Goal: Task Accomplishment & Management: Use online tool/utility

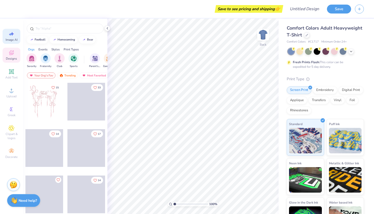
click at [14, 36] on icon at bounding box center [11, 34] width 6 height 6
select select "4"
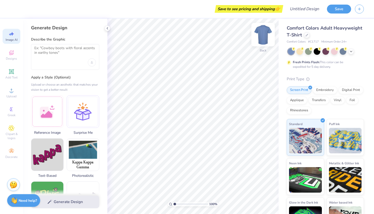
click at [263, 32] on img at bounding box center [263, 34] width 20 height 20
click at [351, 53] on div at bounding box center [352, 51] width 6 height 6
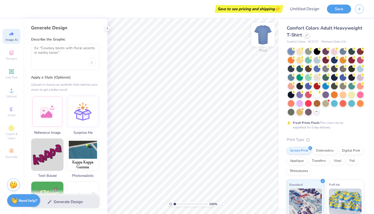
click at [266, 33] on img at bounding box center [263, 34] width 20 height 20
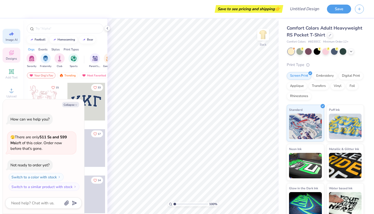
click at [9, 39] on span "Image AI" at bounding box center [12, 40] width 12 height 4
type textarea "x"
select select "4"
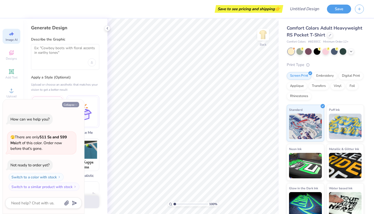
click at [76, 104] on icon "button" at bounding box center [76, 104] width 3 height 3
type textarea "x"
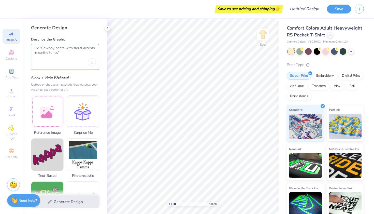
click at [44, 54] on textarea at bounding box center [65, 52] width 62 height 13
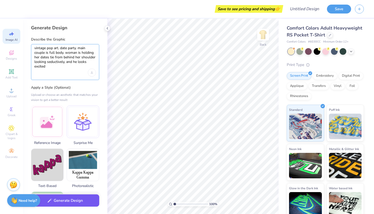
type textarea "vintage pop art. date party. main couple is full body. woman is holding her dat…"
click at [72, 204] on button "Generate Design" at bounding box center [65, 200] width 68 height 12
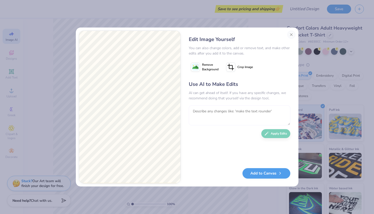
click at [205, 117] on textarea at bounding box center [240, 115] width 102 height 20
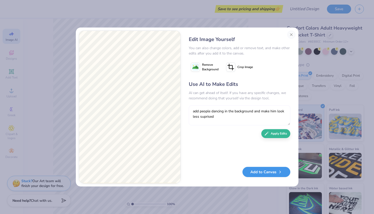
type textarea "add people dancing in the background and make him look less suprised"
click at [258, 171] on button "Add to Canvas" at bounding box center [267, 172] width 48 height 10
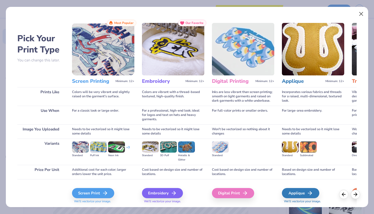
click at [360, 11] on button "Close" at bounding box center [362, 14] width 10 height 10
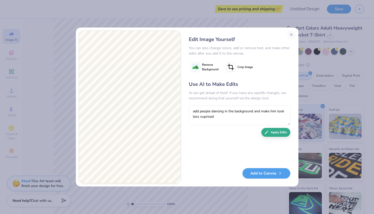
click at [273, 131] on button "Apply Edits" at bounding box center [276, 132] width 29 height 9
type textarea "make their faces look more pop arty"
click at [274, 137] on div "Use AI to Make Edits AI can get ahead of itself. If you have any specific chang…" at bounding box center [240, 121] width 102 height 83
click at [276, 130] on button "Apply Edits" at bounding box center [276, 132] width 29 height 9
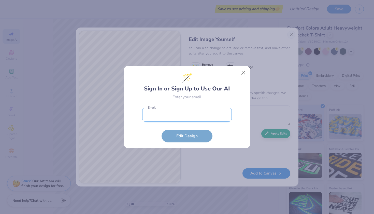
click at [205, 112] on input "email" at bounding box center [187, 115] width 90 height 14
click at [177, 116] on input "email" at bounding box center [187, 115] width 90 height 14
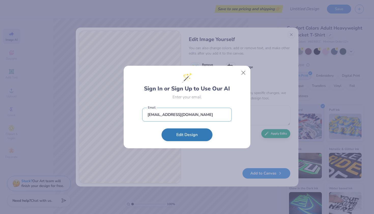
type input "cameronf1010@gmail.com"
click at [187, 134] on button "Edit Design" at bounding box center [187, 134] width 51 height 13
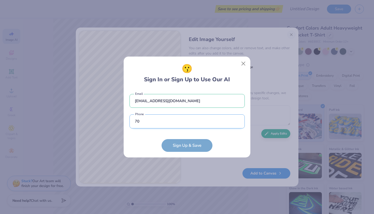
type input "704"
type input "(704) 953-3090"
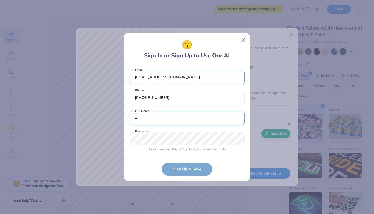
type input "a"
click at [138, 119] on input "cameron Fraser" at bounding box center [187, 118] width 115 height 14
type input "Cameron Fraser"
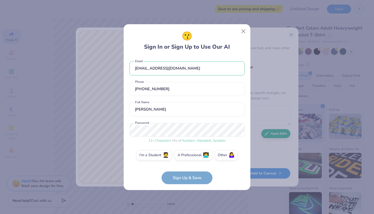
scroll to position [2, 0]
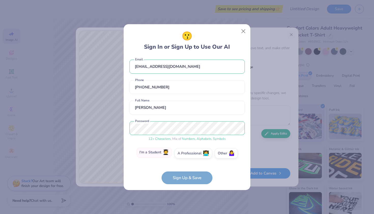
click at [156, 153] on label "I'm a Student 🧑‍🎓" at bounding box center [155, 152] width 36 height 10
click at [186, 155] on input "I'm a Student 🧑‍🎓" at bounding box center [187, 156] width 3 height 3
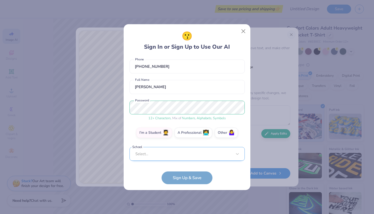
click at [186, 159] on div "Select..." at bounding box center [187, 154] width 115 height 14
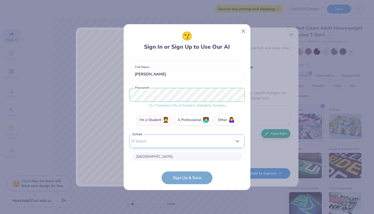
scroll to position [99, 0]
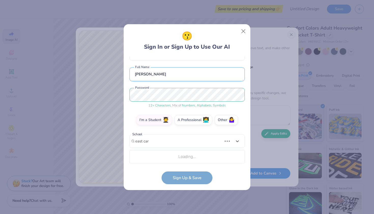
type input "east car"
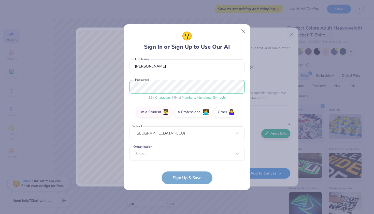
click at [174, 159] on div "Select..." at bounding box center [187, 154] width 115 height 14
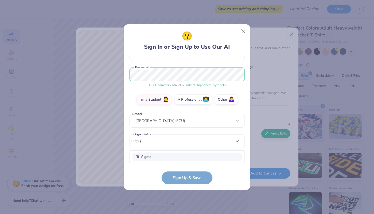
scroll to position [119, 0]
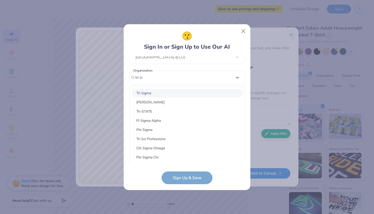
click at [171, 94] on div "Tri Sigma" at bounding box center [187, 93] width 111 height 8
type input "tri si"
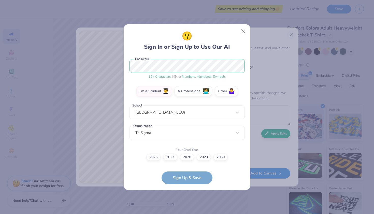
scroll to position [64, 0]
click at [191, 159] on label "2028" at bounding box center [187, 156] width 14 height 7
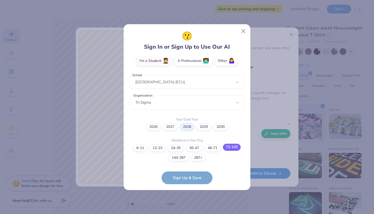
click at [229, 146] on label "72-143" at bounding box center [232, 147] width 18 height 7
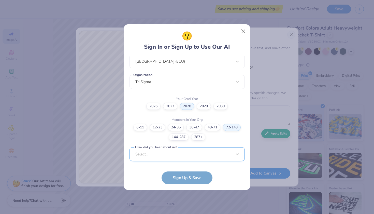
click at [188, 153] on div "Select..." at bounding box center [187, 154] width 115 height 14
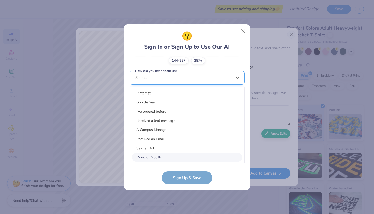
scroll to position [191, 0]
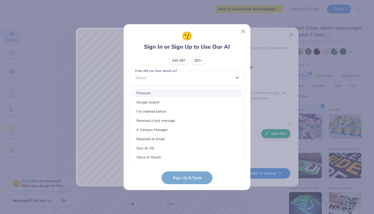
click at [177, 92] on div "Pinterest" at bounding box center [187, 93] width 111 height 8
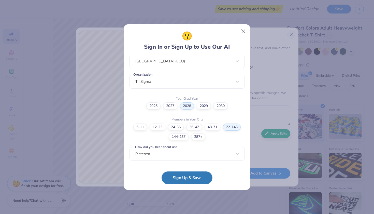
scroll to position [115, 0]
click at [185, 177] on button "Sign Up & Save" at bounding box center [187, 176] width 51 height 13
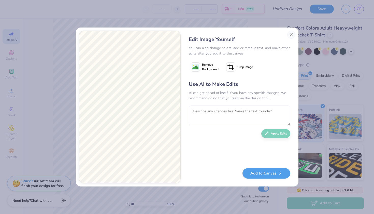
click at [236, 116] on textarea at bounding box center [240, 115] width 102 height 20
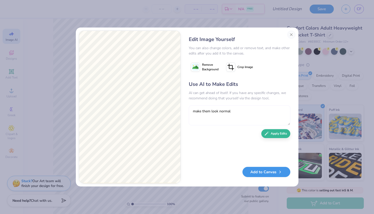
type textarea "make them look normal"
click at [273, 173] on button "Add to Canvas" at bounding box center [267, 172] width 48 height 10
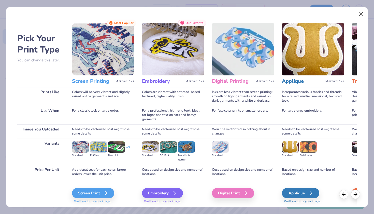
click at [364, 15] on button "Close" at bounding box center [362, 14] width 10 height 10
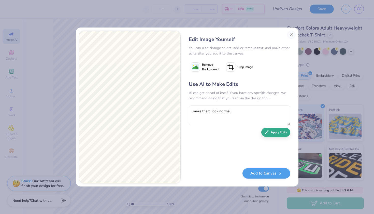
click at [286, 130] on button "Apply Edits" at bounding box center [276, 132] width 29 height 9
click at [290, 34] on button "Close" at bounding box center [292, 35] width 8 height 8
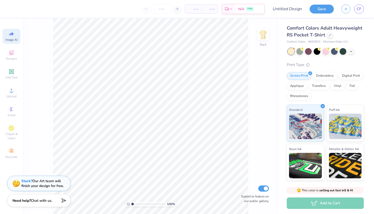
click at [354, 52] on div at bounding box center [352, 52] width 6 height 6
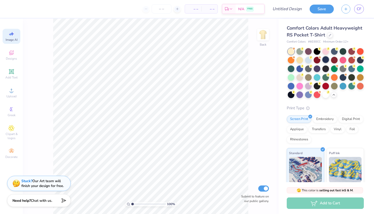
click at [324, 59] on div at bounding box center [326, 59] width 7 height 7
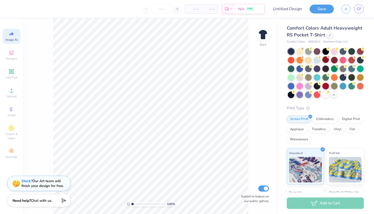
click at [12, 34] on icon at bounding box center [12, 34] width 4 height 4
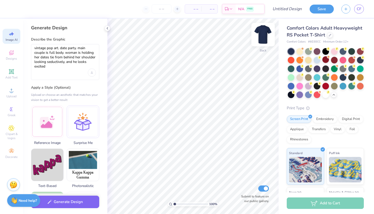
click at [267, 35] on img at bounding box center [263, 34] width 20 height 20
click at [53, 48] on textarea "vintage pop art. date party. main couple is full body. woman is holding her dat…" at bounding box center [65, 57] width 62 height 23
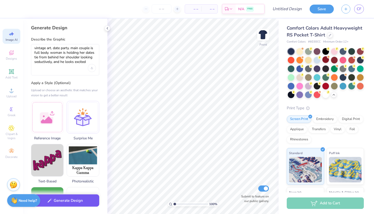
click at [67, 204] on button "Generate Design" at bounding box center [65, 200] width 68 height 12
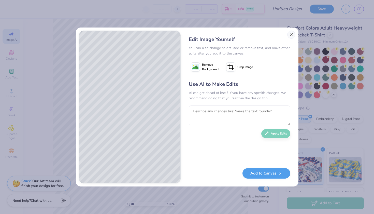
click at [291, 32] on button "Close" at bounding box center [292, 35] width 8 height 8
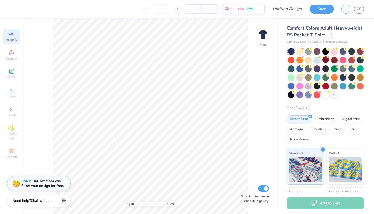
click at [12, 38] on span "Image AI" at bounding box center [12, 40] width 12 height 4
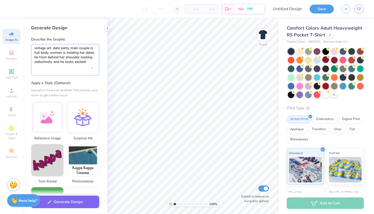
click at [89, 61] on textarea "vintage art. date party. main couple is full body. woman is holding her dates t…" at bounding box center [65, 55] width 62 height 18
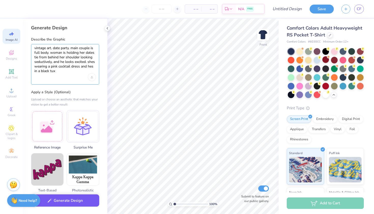
type textarea "vintage art. date party. main couple is full body. woman is holding her dates t…"
click at [66, 201] on button "Generate Design" at bounding box center [65, 200] width 68 height 12
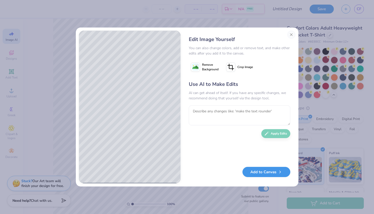
click at [270, 172] on button "Add to Canvas" at bounding box center [267, 172] width 48 height 10
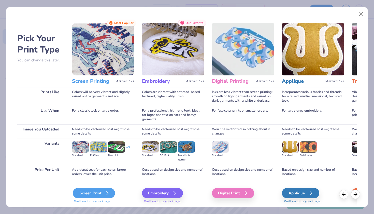
click at [87, 190] on div "Screen Print" at bounding box center [94, 193] width 42 height 10
click at [93, 190] on div "Screen Print" at bounding box center [94, 193] width 42 height 10
click at [112, 42] on img at bounding box center [103, 49] width 62 height 52
click at [107, 52] on img at bounding box center [103, 49] width 62 height 52
click at [99, 85] on div "Screen Printing Minimum: 12+" at bounding box center [103, 81] width 62 height 12
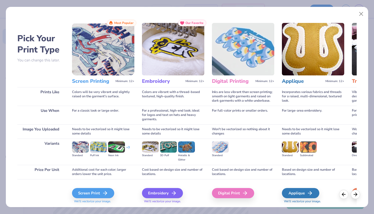
click at [100, 80] on h3 "Screen Printing" at bounding box center [93, 81] width 42 height 7
click at [100, 56] on img at bounding box center [103, 49] width 62 height 52
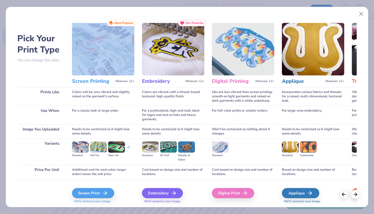
click at [100, 56] on img at bounding box center [103, 49] width 62 height 52
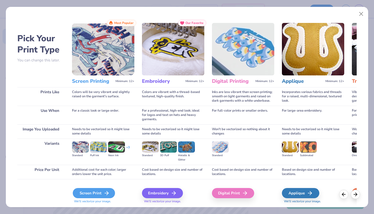
click at [89, 195] on div "Screen Print" at bounding box center [94, 193] width 42 height 10
click at [97, 193] on div "Screen Print" at bounding box center [94, 193] width 42 height 10
click at [99, 80] on h3 "Screen Printing" at bounding box center [93, 81] width 42 height 7
click at [104, 49] on img at bounding box center [103, 49] width 62 height 52
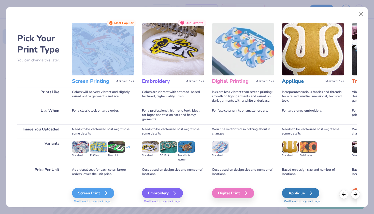
click at [103, 49] on img at bounding box center [103, 49] width 62 height 52
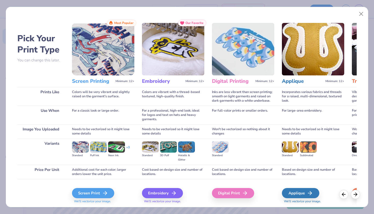
click at [103, 49] on img at bounding box center [103, 49] width 62 height 52
click at [95, 82] on h3 "Screen Printing" at bounding box center [93, 81] width 42 height 7
click at [91, 152] on img at bounding box center [98, 146] width 17 height 11
click at [93, 192] on div "Screen Print" at bounding box center [94, 193] width 42 height 10
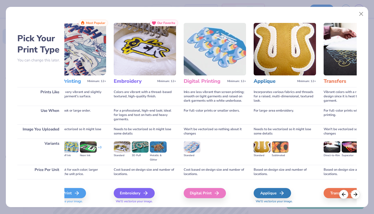
scroll to position [0, 0]
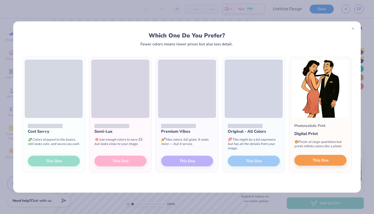
click at [311, 160] on button "This One" at bounding box center [321, 160] width 52 height 11
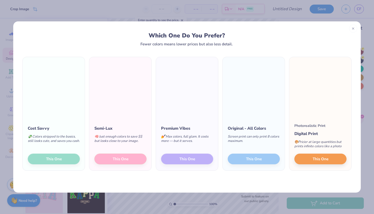
click at [226, 169] on div "Original - All Colors Screen print can only print 8 colors maximum. This One" at bounding box center [254, 144] width 62 height 52
click at [354, 26] on div at bounding box center [353, 28] width 8 height 8
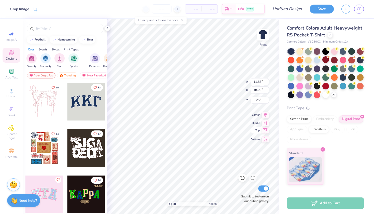
type input "6.42"
type input "9.73"
type input "9.61"
click at [11, 39] on span "Image AI" at bounding box center [12, 40] width 12 height 4
select select "4"
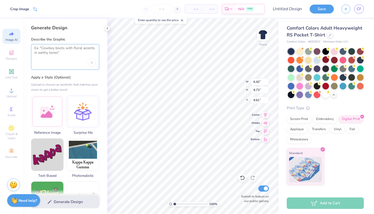
click at [56, 53] on textarea at bounding box center [65, 52] width 62 height 13
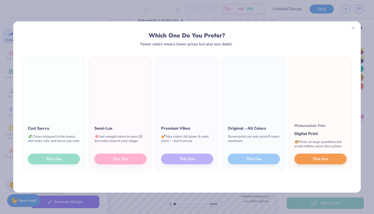
click at [355, 28] on icon at bounding box center [354, 28] width 4 height 4
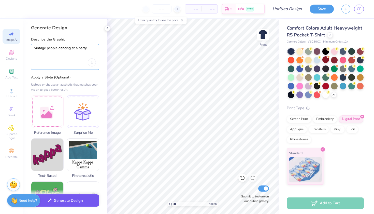
type textarea "vintage people dancing at a party"
click at [82, 200] on button "Generate Design" at bounding box center [65, 200] width 68 height 12
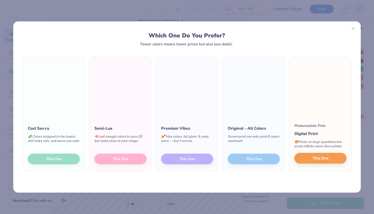
click at [311, 158] on button "This One" at bounding box center [321, 158] width 52 height 11
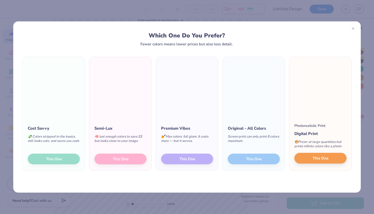
click at [311, 157] on button "This One" at bounding box center [321, 158] width 52 height 11
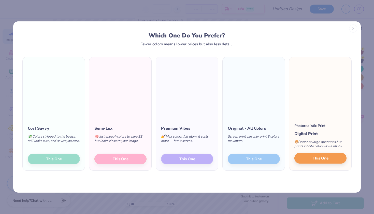
click at [311, 157] on button "This One" at bounding box center [321, 158] width 52 height 11
click at [353, 29] on icon at bounding box center [354, 28] width 4 height 4
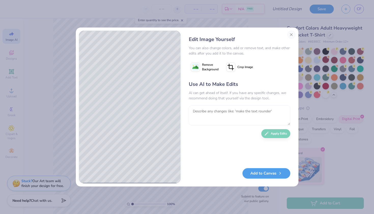
click at [230, 110] on textarea at bounding box center [240, 115] width 102 height 20
type textarea "m"
type textarea "make them more modern"
click at [273, 138] on div "Use AI to Make Edits AI can get ahead of itself. If you have any specific chang…" at bounding box center [240, 121] width 102 height 83
click at [272, 135] on button "Apply Edits" at bounding box center [276, 132] width 29 height 9
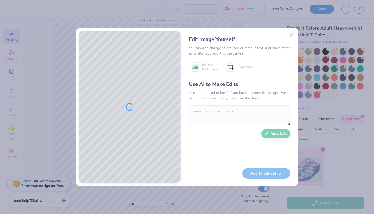
click at [293, 33] on div "Edit Image Yourself You can also change colors, add or remove text, and make ot…" at bounding box center [240, 107] width 112 height 153
click at [293, 32] on div "Edit Image Yourself You can also change colors, add or remove text, and make ot…" at bounding box center [240, 107] width 112 height 153
click at [292, 35] on div "Edit Image Yourself You can also change colors, add or remove text, and make ot…" at bounding box center [240, 107] width 112 height 153
click at [292, 34] on div "Edit Image Yourself You can also change colors, add or remove text, and make ot…" at bounding box center [240, 107] width 112 height 153
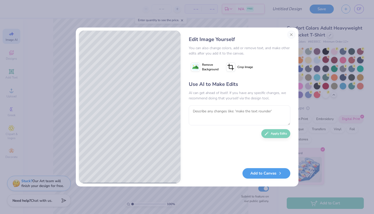
click at [292, 34] on button "Close" at bounding box center [292, 35] width 8 height 8
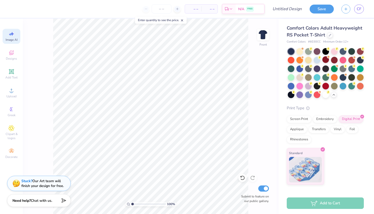
click at [12, 37] on div "Image AI" at bounding box center [12, 36] width 18 height 15
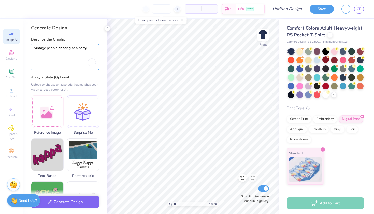
drag, startPoint x: 89, startPoint y: 49, endPoint x: 72, endPoint y: 50, distance: 16.9
click at [72, 50] on textarea "vintage people dancing at a party" at bounding box center [65, 52] width 62 height 13
click at [87, 50] on textarea "vintage people dancing at a party" at bounding box center [65, 52] width 62 height 13
click at [90, 49] on textarea "vintage people dancing at a party" at bounding box center [65, 52] width 62 height 13
click at [47, 49] on textarea "vintage people dancing at a cocktail party" at bounding box center [65, 52] width 62 height 13
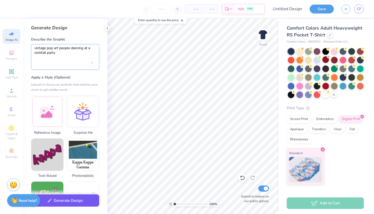
type textarea "vintage pop art people dancing at a cocktail party"
click at [74, 200] on button "Generate Design" at bounding box center [65, 200] width 68 height 12
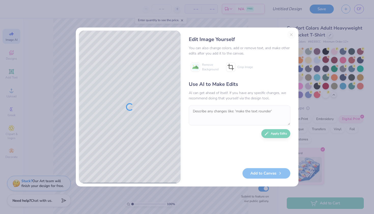
click at [265, 162] on div "Use AI to Make Edits AI can get ahead of itself. If you have any specific chang…" at bounding box center [240, 121] width 102 height 83
click at [290, 36] on button "Close" at bounding box center [292, 35] width 8 height 8
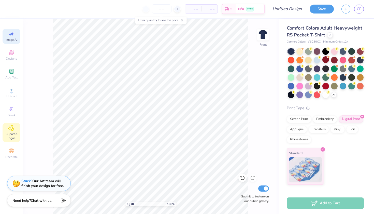
click at [10, 125] on div "Clipart & logos" at bounding box center [12, 132] width 18 height 19
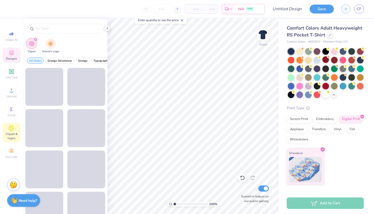
click at [10, 55] on icon at bounding box center [11, 53] width 6 height 6
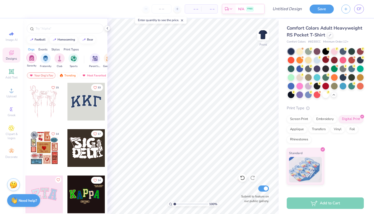
click at [33, 59] on img "filter for Sorority" at bounding box center [32, 58] width 6 height 6
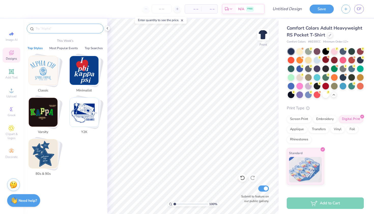
click at [59, 27] on input "text" at bounding box center [67, 28] width 65 height 5
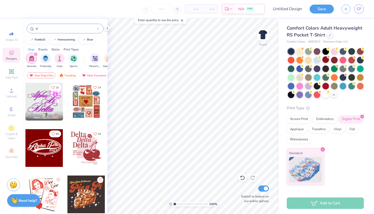
type input "v"
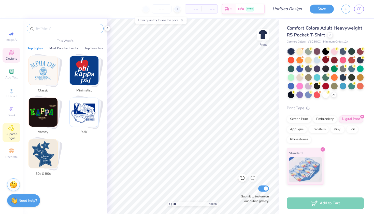
click at [15, 132] on div "Clipart & logos" at bounding box center [12, 132] width 18 height 19
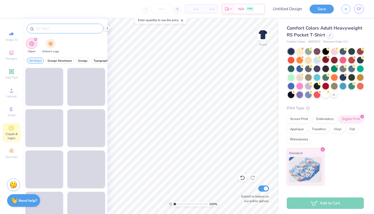
click at [75, 30] on input "text" at bounding box center [67, 28] width 65 height 5
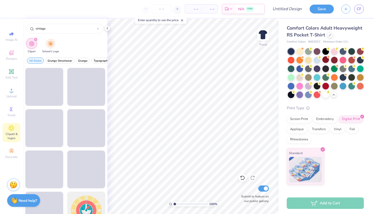
type input "vintage"
click at [76, 28] on input "vintage" at bounding box center [66, 28] width 62 height 5
click at [12, 111] on icon at bounding box center [11, 109] width 3 height 4
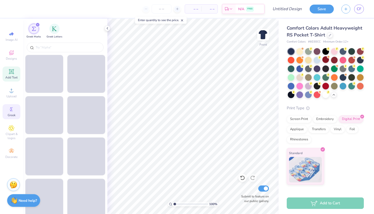
click at [11, 79] on div "Add Text" at bounding box center [12, 73] width 18 height 15
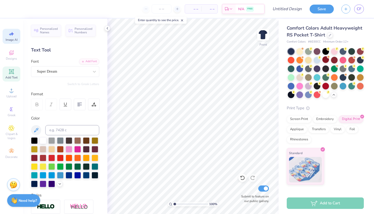
click at [10, 36] on icon at bounding box center [11, 34] width 6 height 6
select select "4"
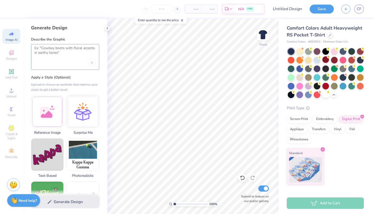
click at [59, 53] on textarea at bounding box center [65, 52] width 62 height 13
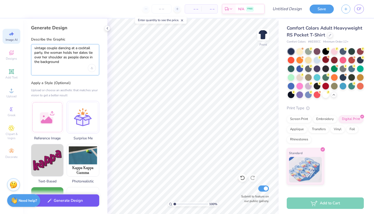
type textarea "vintage couple dancing at a cocktail party, the woman holds her dates tie over …"
click at [74, 198] on button "Generate Design" at bounding box center [65, 200] width 68 height 12
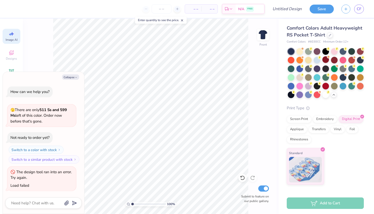
click at [15, 38] on span "Image AI" at bounding box center [12, 40] width 12 height 4
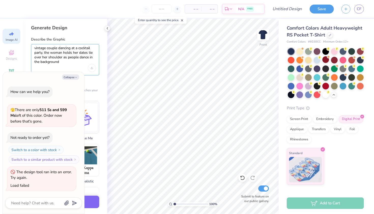
click at [76, 62] on textarea "vintage couple dancing at a cocktail party, the woman holds her dates tie over …" at bounding box center [65, 55] width 62 height 18
click at [73, 77] on button "Collapse" at bounding box center [70, 76] width 17 height 5
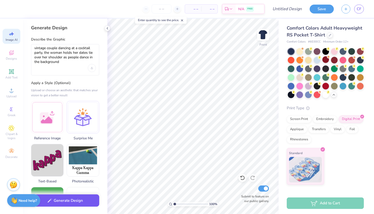
click at [77, 206] on button "Generate Design" at bounding box center [65, 200] width 68 height 12
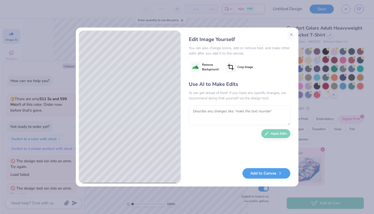
scroll to position [42, 0]
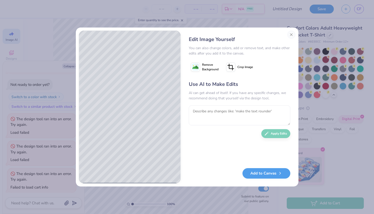
type textarea "x"
drag, startPoint x: 337, startPoint y: 12, endPoint x: 275, endPoint y: 134, distance: 136.8
click at [275, 134] on div "Use AI to Make Edits AI can get ahead of itself. If you have any specific chang…" at bounding box center [240, 121] width 102 height 83
click at [266, 181] on div "Edit Image Yourself You can also change colors, add or remove text, and make ot…" at bounding box center [240, 107] width 112 height 153
click at [267, 175] on button "Add to Canvas" at bounding box center [267, 172] width 48 height 10
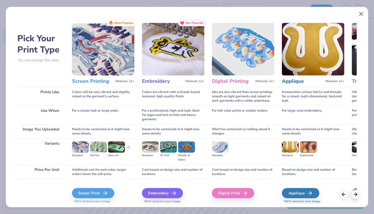
click at [365, 11] on button "Close" at bounding box center [362, 14] width 10 height 10
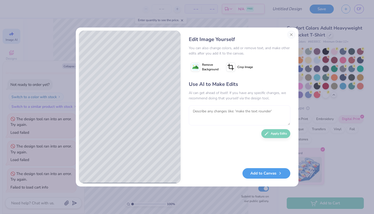
click at [222, 112] on textarea at bounding box center [240, 115] width 102 height 20
type textarea "make it full body and put in a pink dress and him in a black tux"
click at [273, 127] on div "Use AI to Make Edits AI can get ahead of itself. If you have any specific chang…" at bounding box center [240, 121] width 102 height 83
click at [274, 130] on button "Apply Edits" at bounding box center [276, 133] width 29 height 9
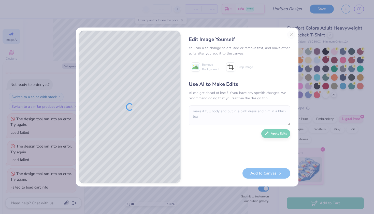
click at [292, 34] on div "Edit Image Yourself You can also change colors, add or remove text, and make ot…" at bounding box center [240, 107] width 112 height 153
click at [292, 35] on div "Edit Image Yourself You can also change colors, add or remove text, and make ot…" at bounding box center [240, 107] width 112 height 153
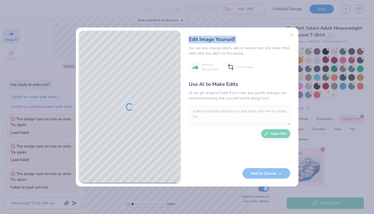
click at [292, 35] on div "Edit Image Yourself You can also change colors, add or remove text, and make ot…" at bounding box center [240, 107] width 112 height 153
click at [267, 176] on div "Add to Canvas" at bounding box center [240, 173] width 102 height 10
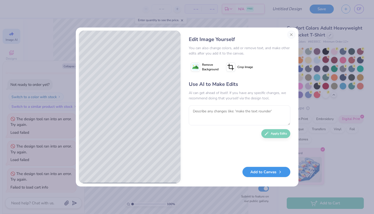
click at [260, 173] on button "Add to Canvas" at bounding box center [267, 172] width 48 height 10
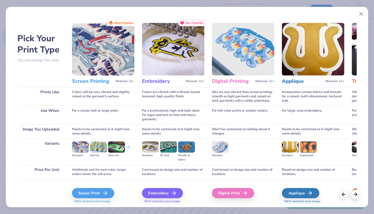
click at [95, 67] on img at bounding box center [103, 49] width 62 height 52
click at [95, 80] on h3 "Screen Printing" at bounding box center [93, 81] width 42 height 7
click at [94, 190] on div "Screen Print" at bounding box center [94, 193] width 42 height 10
click at [93, 190] on div "Screen Print" at bounding box center [94, 193] width 42 height 10
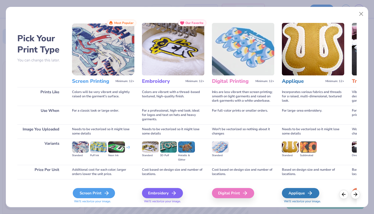
click at [93, 190] on div "Screen Print" at bounding box center [94, 193] width 42 height 10
click at [84, 181] on div "Screen Print We'll vectorize your image." at bounding box center [103, 192] width 62 height 27
type textarea "x"
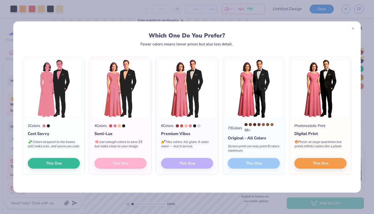
scroll to position [84, 0]
click at [353, 29] on icon at bounding box center [354, 28] width 4 height 4
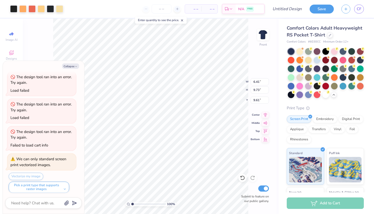
type textarea "x"
type input "8.67"
click at [290, 11] on input "Design Title" at bounding box center [293, 9] width 25 height 10
type textarea "x"
type input "m"
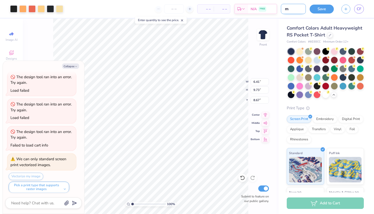
type textarea "x"
type input "my"
type textarea "x"
type input "my"
type textarea "x"
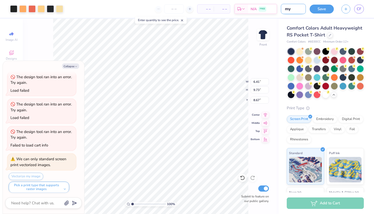
type input "my t"
type textarea "x"
type input "my ti"
type textarea "x"
type input "my tie"
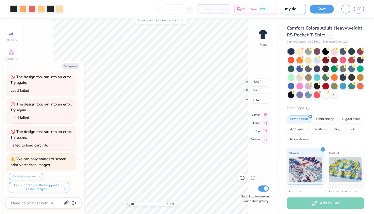
type textarea "x"
type input "my tie"
click at [320, 7] on button "Save" at bounding box center [322, 8] width 24 height 9
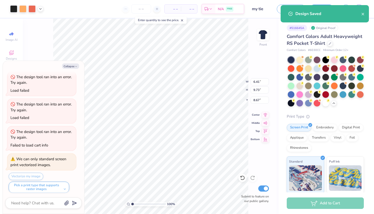
type textarea "x"
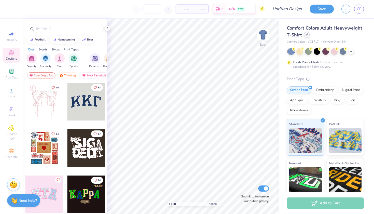
click at [307, 34] on icon at bounding box center [307, 34] width 3 height 3
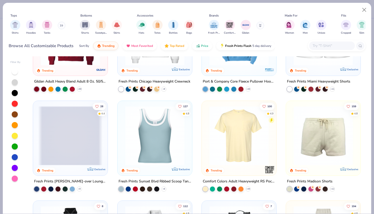
scroll to position [359, 0]
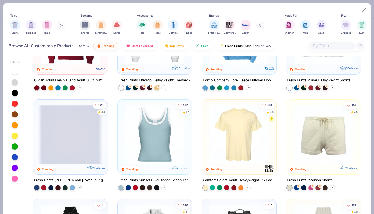
click at [249, 187] on icon at bounding box center [248, 188] width 4 height 4
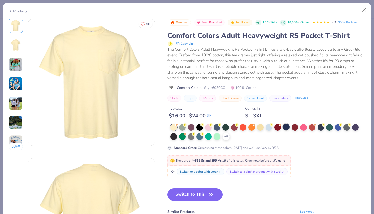
click at [285, 126] on div at bounding box center [286, 127] width 7 height 7
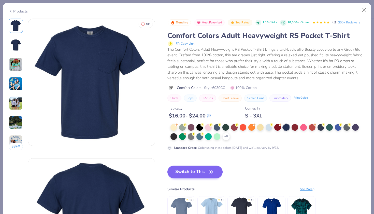
click at [197, 169] on button "Switch to This" at bounding box center [195, 172] width 55 height 13
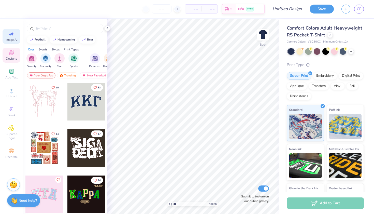
click at [7, 36] on div "Image AI" at bounding box center [12, 36] width 18 height 15
select select "4"
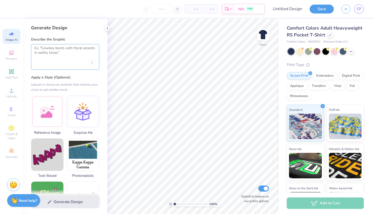
click at [57, 57] on textarea at bounding box center [65, 52] width 62 height 13
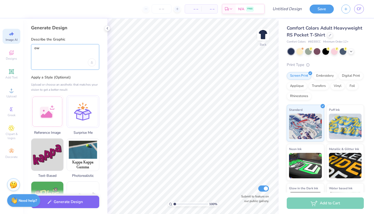
type textarea "o"
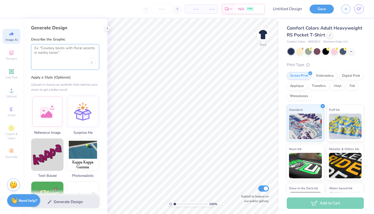
type textarea "w"
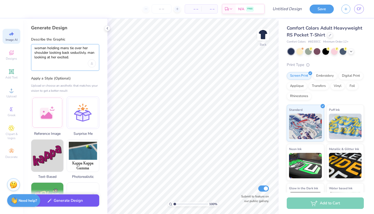
type textarea "woman holding mans tie over her shoulder looking back seductivly. man looking a…"
click at [77, 201] on button "Generate Design" at bounding box center [65, 200] width 68 height 12
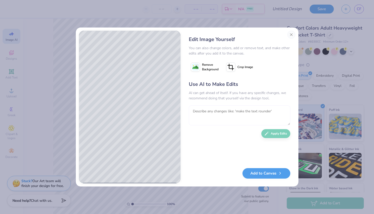
click at [226, 120] on textarea at bounding box center [240, 115] width 102 height 20
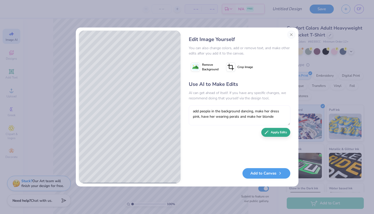
type textarea "add people in the background dancing, make her dress pink, have her wearing per…"
click at [280, 129] on button "Apply Edits" at bounding box center [276, 132] width 29 height 9
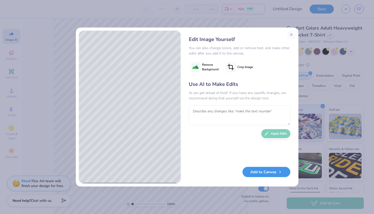
click at [265, 173] on button "Add to Canvas" at bounding box center [267, 172] width 48 height 10
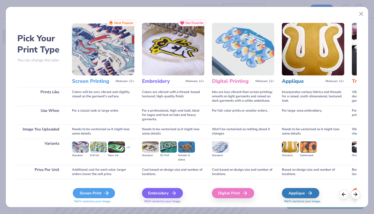
click at [93, 189] on div "Screen Print" at bounding box center [94, 193] width 42 height 10
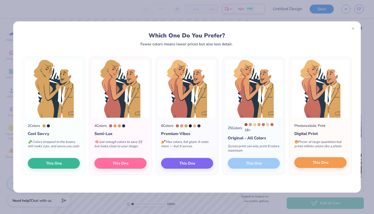
click at [319, 164] on span "This One" at bounding box center [321, 163] width 16 height 6
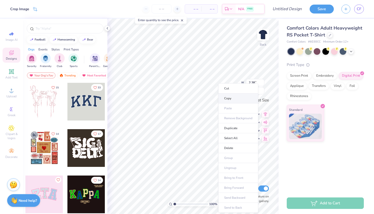
click at [226, 100] on li "Copy" at bounding box center [239, 98] width 40 height 10
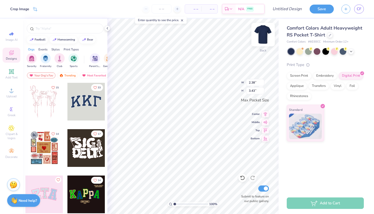
click at [265, 33] on img at bounding box center [263, 34] width 20 height 20
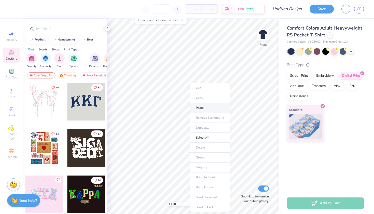
click at [199, 107] on li "Paste" at bounding box center [210, 108] width 40 height 10
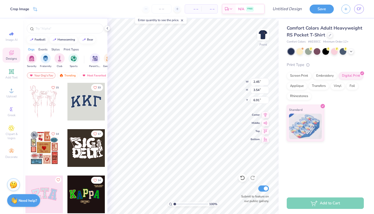
type input "5.46"
type input "8.95"
type input "12.93"
click at [303, 48] on div at bounding box center [303, 48] width 2 height 2
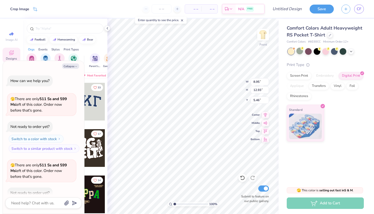
scroll to position [27, 0]
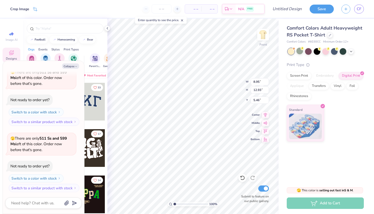
click at [356, 51] on div at bounding box center [326, 51] width 76 height 7
click at [354, 52] on div at bounding box center [352, 51] width 6 height 6
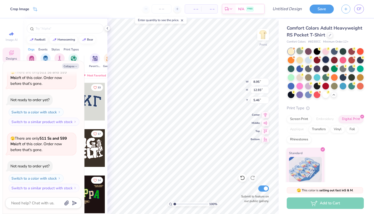
click at [327, 59] on div at bounding box center [326, 59] width 7 height 7
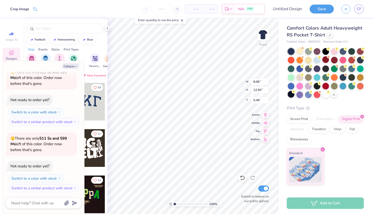
click at [291, 92] on div at bounding box center [291, 94] width 7 height 7
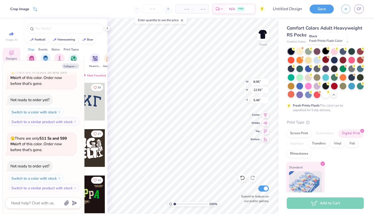
click at [327, 52] on div at bounding box center [326, 51] width 7 height 7
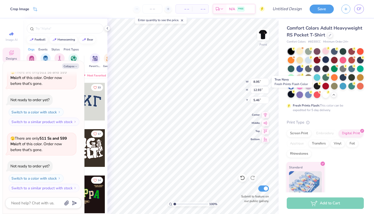
click at [291, 95] on div at bounding box center [291, 94] width 7 height 7
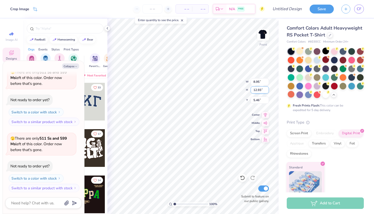
type textarea "x"
type input "5.42"
click at [11, 35] on icon at bounding box center [11, 34] width 6 height 6
type textarea "x"
select select "4"
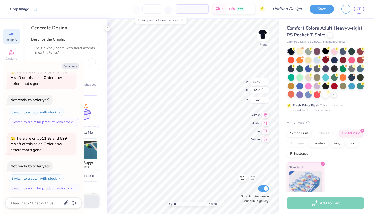
click at [13, 34] on icon at bounding box center [12, 34] width 4 height 4
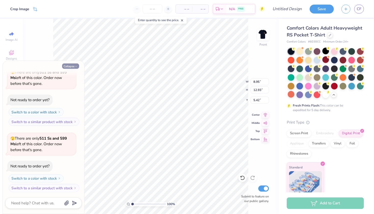
click at [69, 67] on button "Collapse" at bounding box center [70, 65] width 17 height 5
type textarea "x"
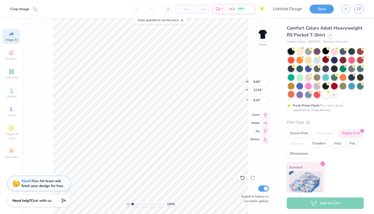
click at [6, 37] on div "Image AI" at bounding box center [12, 36] width 18 height 15
select select "4"
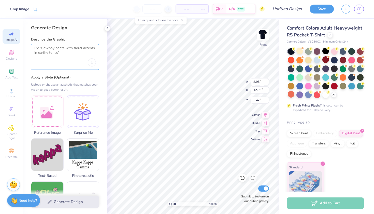
click at [43, 49] on textarea at bounding box center [65, 52] width 62 height 13
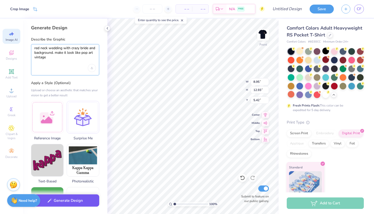
type textarea "red neck wedding with crazy bride and background. make it look like pop art vin…"
click at [58, 199] on button "Generate Design" at bounding box center [65, 200] width 68 height 12
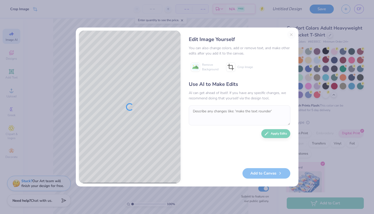
click at [291, 35] on div "Edit Image Yourself You can also change colors, add or remove text, and make ot…" at bounding box center [240, 107] width 112 height 153
click at [292, 35] on div "Edit Image Yourself You can also change colors, add or remove text, and make ot…" at bounding box center [240, 107] width 112 height 153
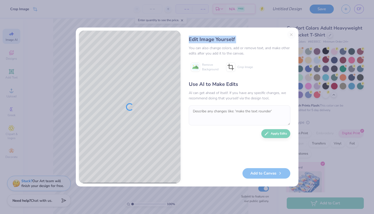
click at [292, 35] on div "Edit Image Yourself You can also change colors, add or remove text, and make ot…" at bounding box center [240, 107] width 112 height 153
click at [291, 34] on div "Edit Image Yourself You can also change colors, add or remove text, and make ot…" at bounding box center [240, 107] width 112 height 153
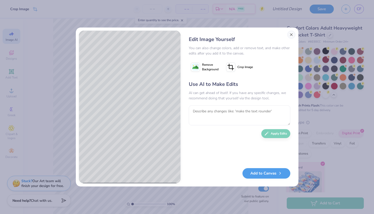
click at [293, 34] on button "Close" at bounding box center [292, 35] width 8 height 8
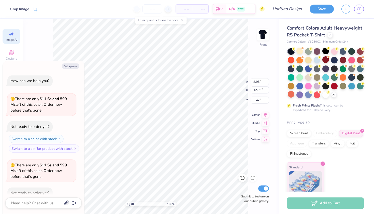
scroll to position [54, 0]
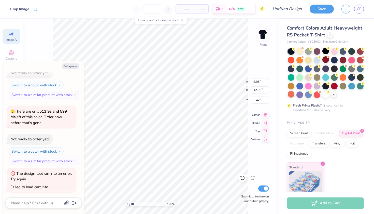
type textarea "x"
